Goal: Transaction & Acquisition: Purchase product/service

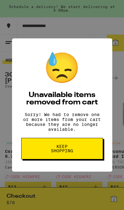
click at [42, 156] on button "Keep Shopping" at bounding box center [62, 149] width 82 height 22
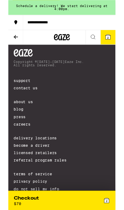
scroll to position [7975, 0]
